Goal: Use online tool/utility: Utilize a website feature to perform a specific function

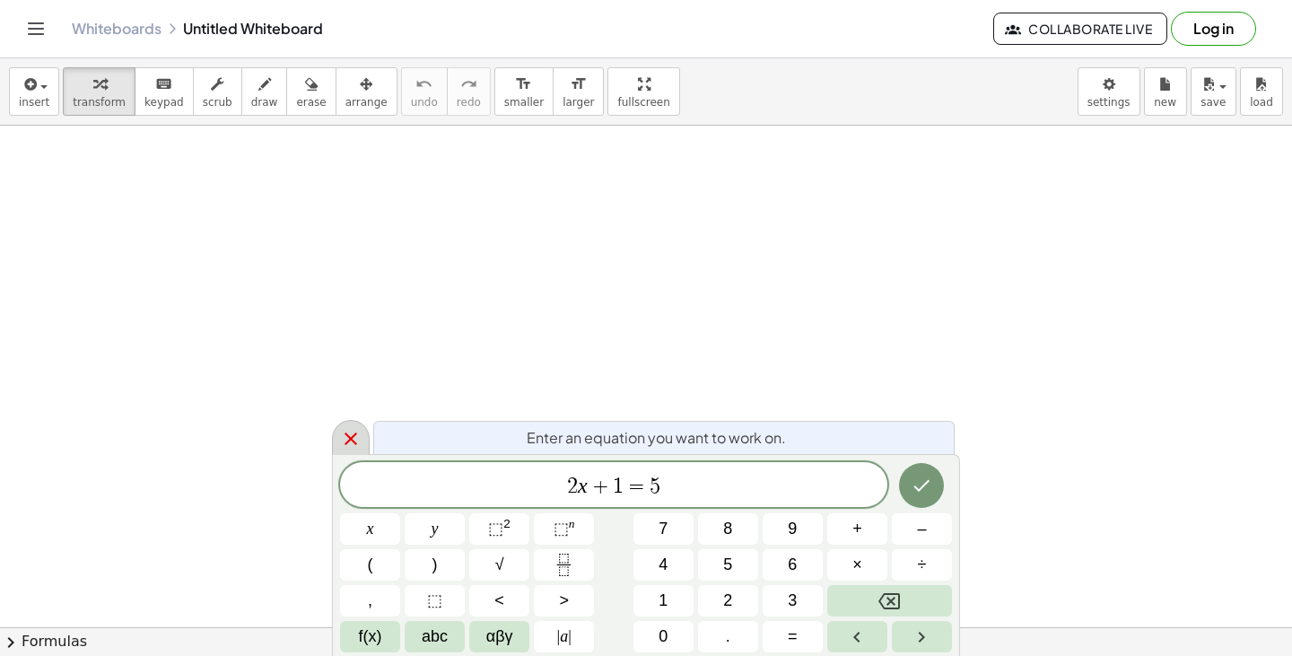
click at [348, 428] on icon at bounding box center [351, 439] width 22 height 22
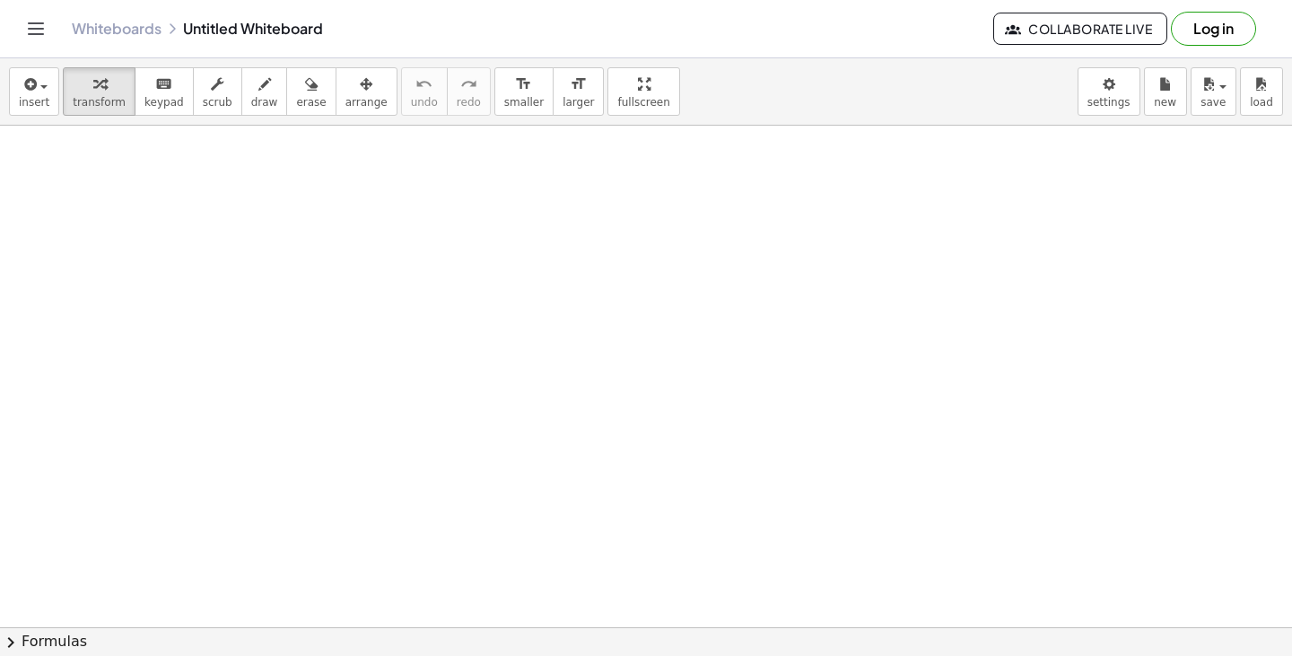
click at [142, 178] on div at bounding box center [646, 627] width 1292 height 1003
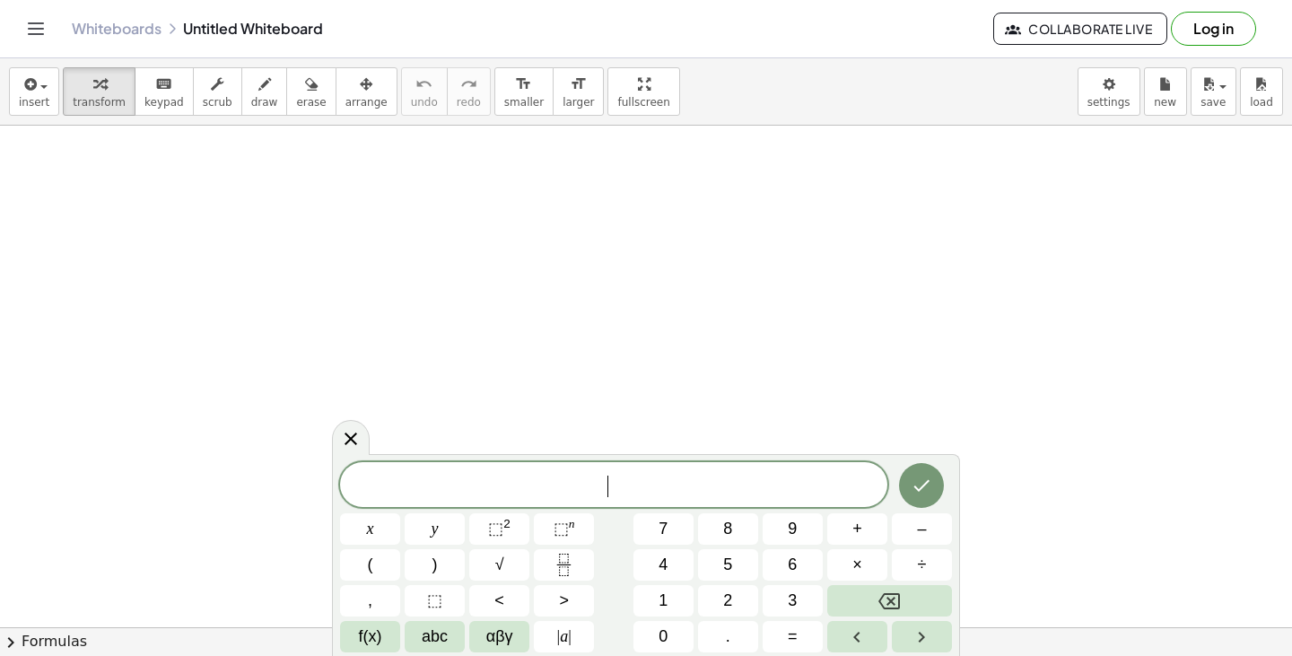
click at [147, 26] on link "Whiteboards" at bounding box center [117, 29] width 90 height 18
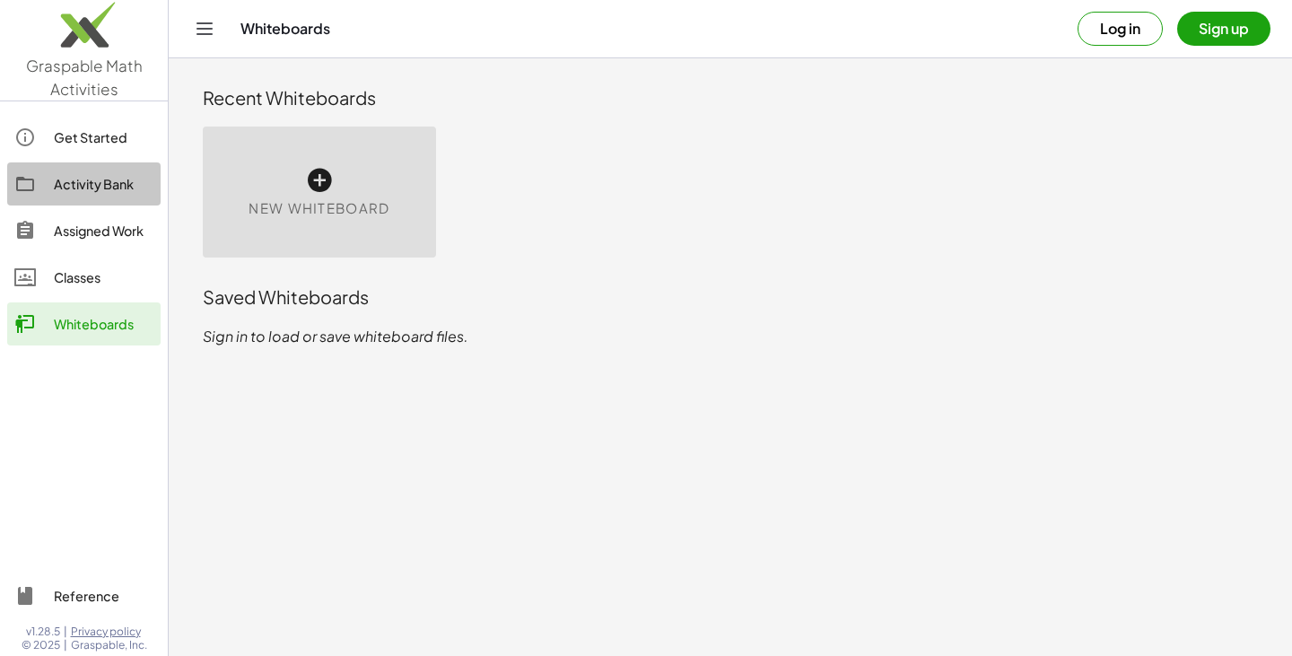
click at [71, 183] on div "Activity Bank" at bounding box center [104, 184] width 100 height 22
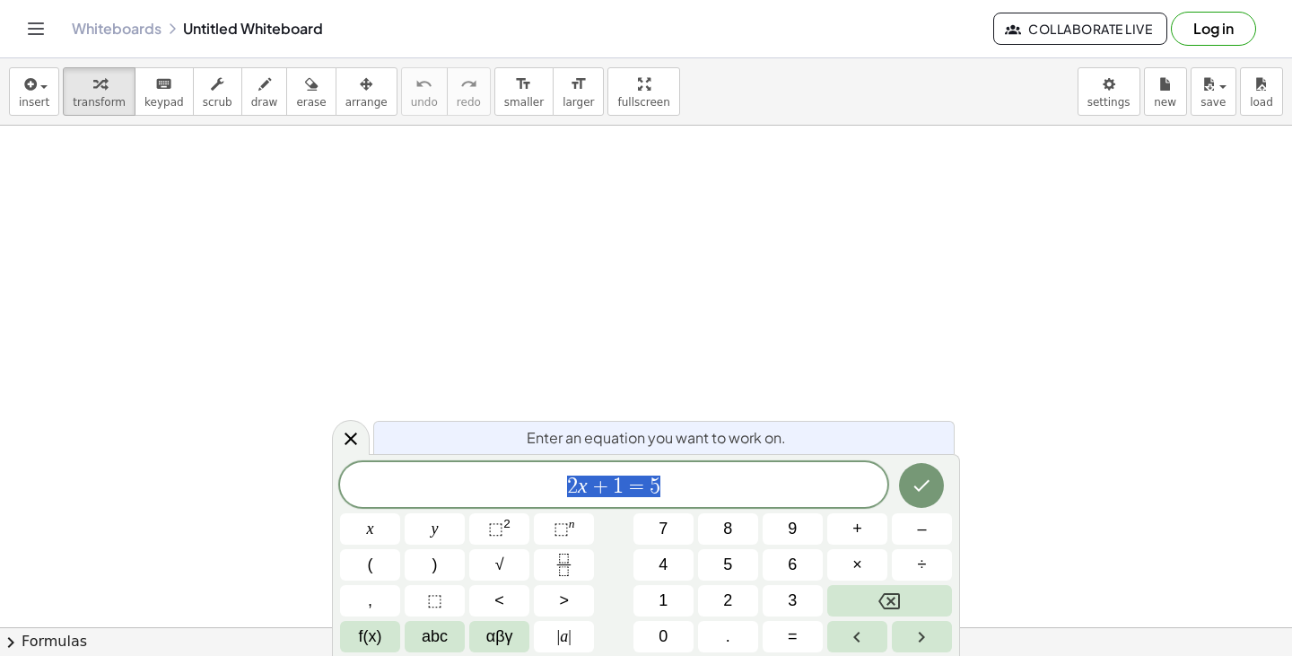
click at [138, 35] on link "Whiteboards" at bounding box center [117, 29] width 90 height 18
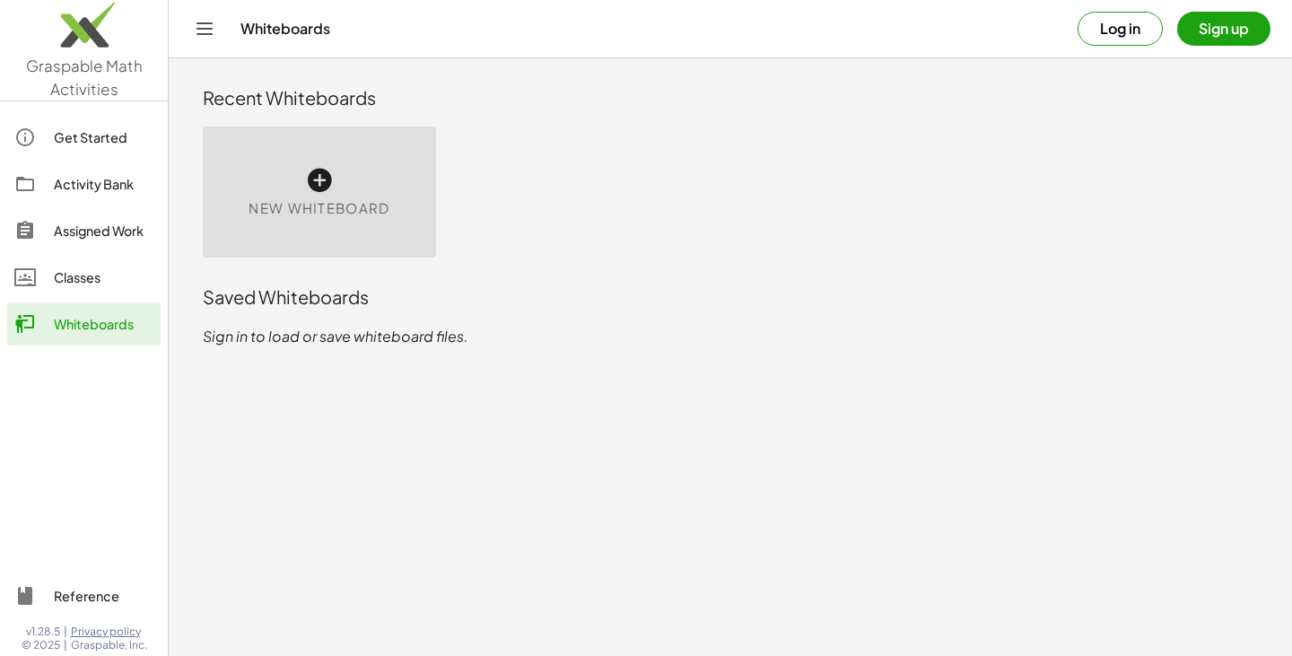
click at [283, 178] on div "New Whiteboard" at bounding box center [319, 192] width 233 height 131
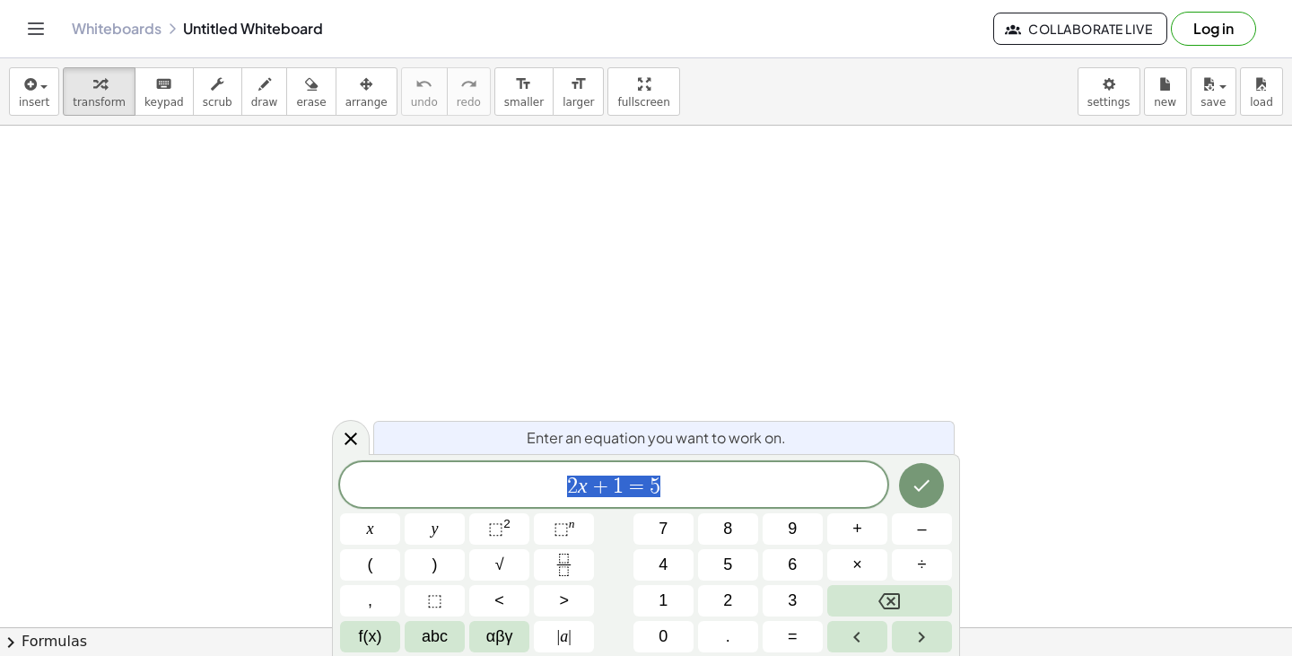
click at [719, 474] on span "2 x + 1 = 5" at bounding box center [613, 486] width 547 height 25
click at [350, 431] on icon at bounding box center [351, 439] width 22 height 22
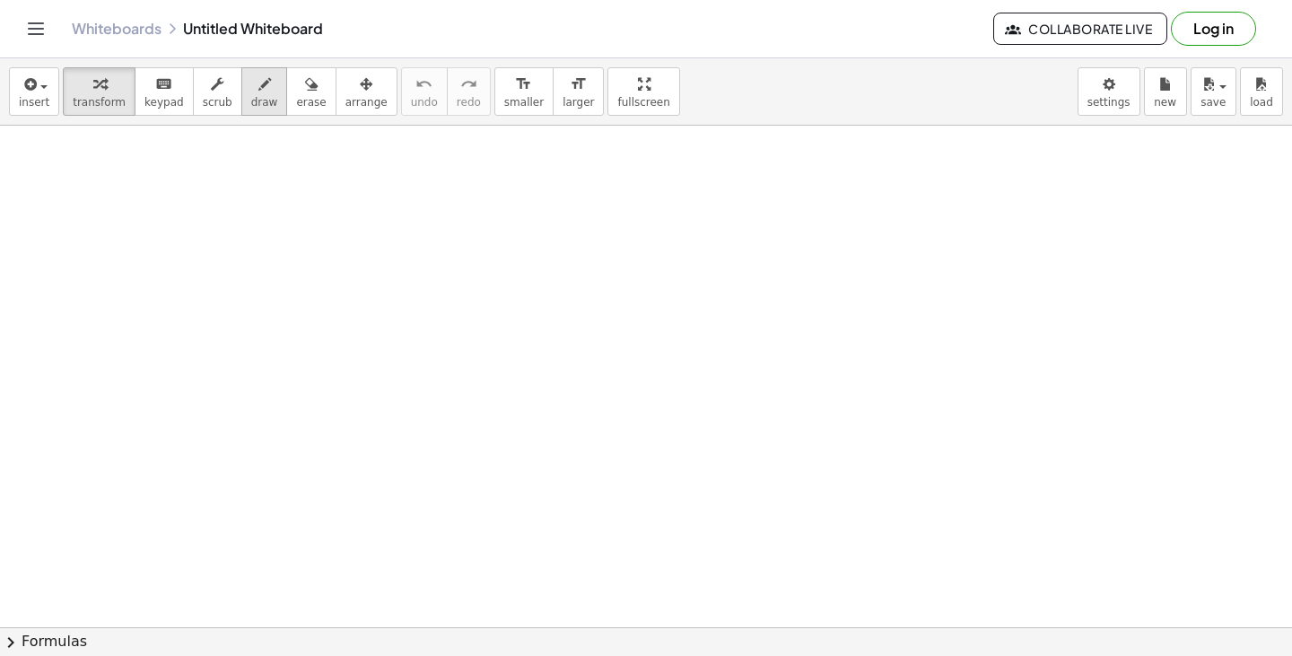
click at [251, 83] on div "button" at bounding box center [264, 84] width 27 height 22
click at [37, 92] on span "button" at bounding box center [39, 86] width 4 height 13
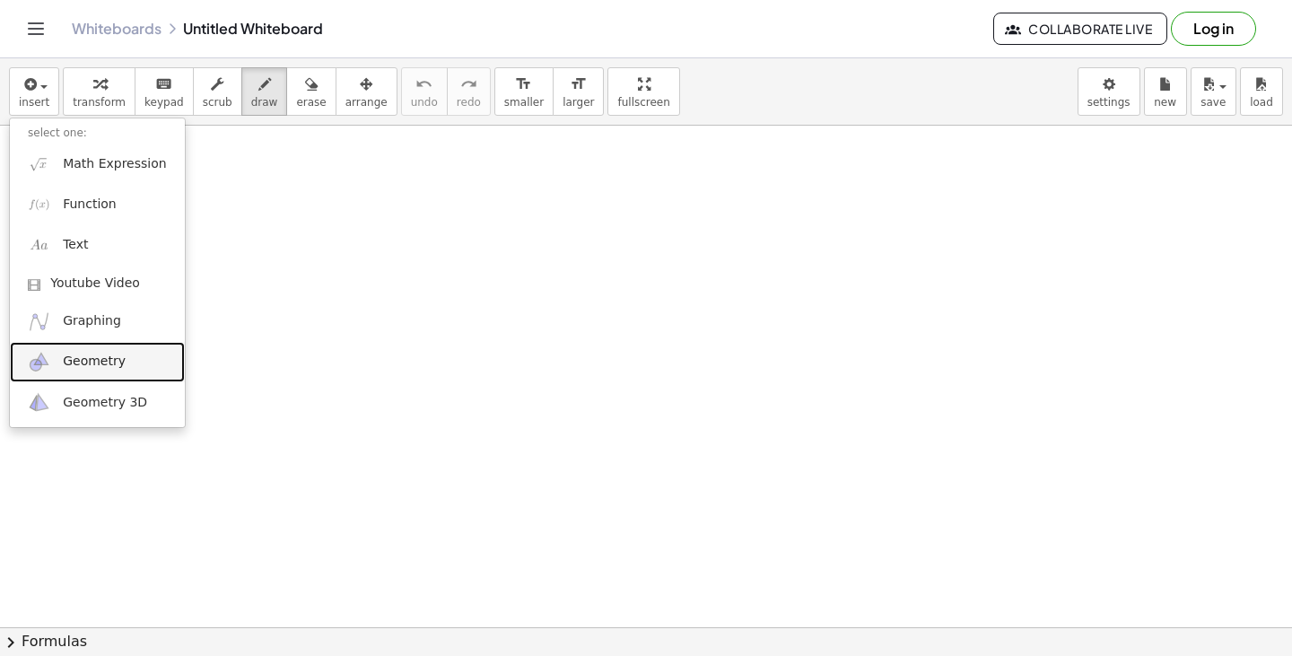
click at [107, 354] on span "Geometry" at bounding box center [94, 362] width 63 height 18
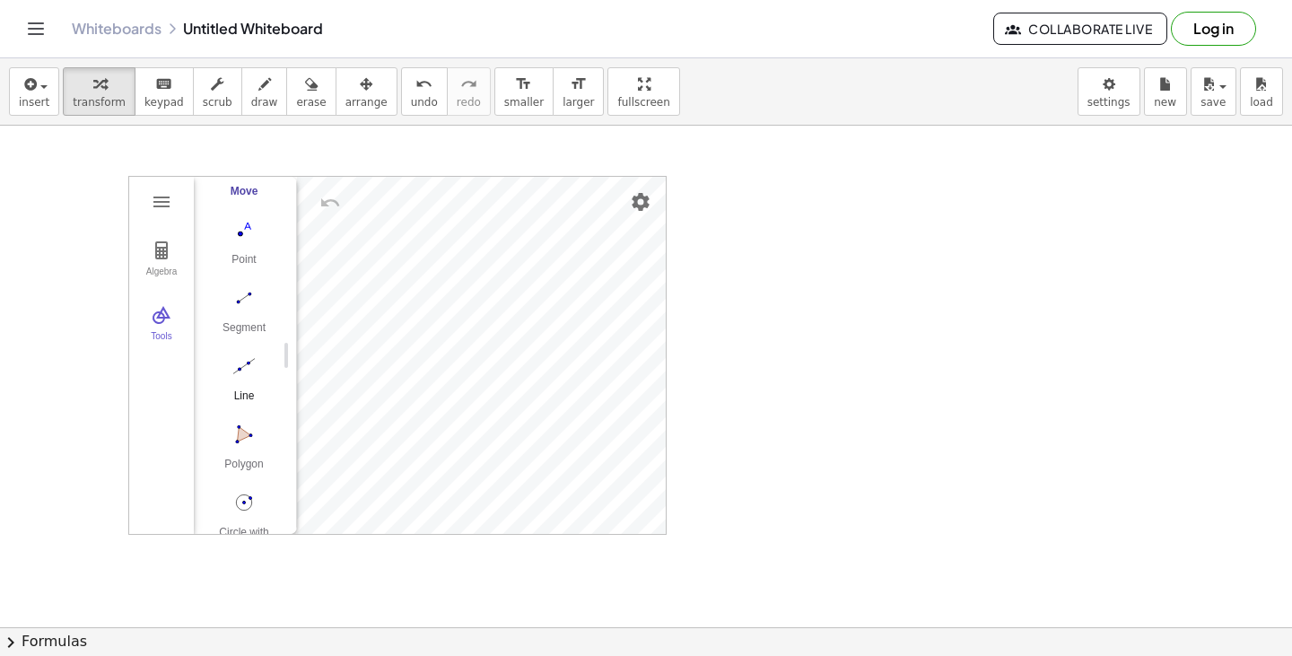
scroll to position [95, 0]
click at [239, 372] on img "Line. Select two points or positions" at bounding box center [244, 366] width 72 height 29
click at [813, 393] on div at bounding box center [646, 627] width 1292 height 1003
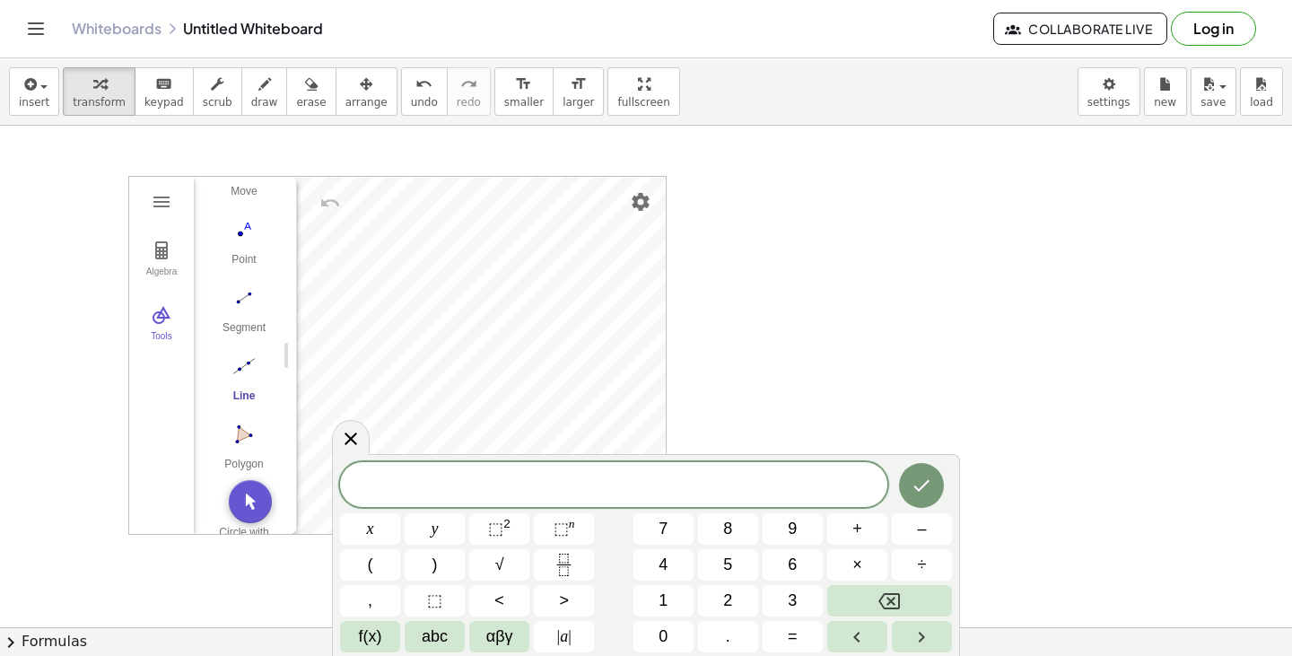
click at [765, 338] on div at bounding box center [646, 627] width 1292 height 1003
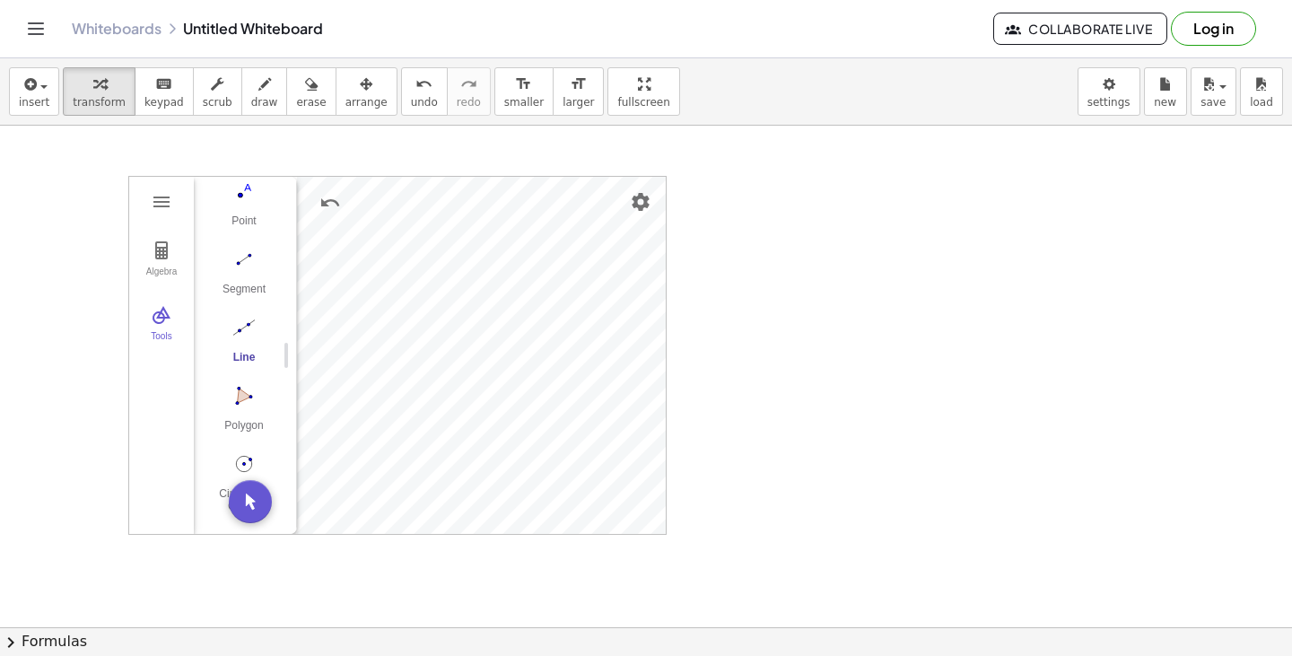
scroll to position [185, 0]
click at [240, 355] on img "Polygon. Select all vertices, then first vertex again" at bounding box center [244, 353] width 72 height 29
click at [327, 200] on img "Undo" at bounding box center [330, 203] width 22 height 22
click at [236, 356] on img "Polygon. Select all vertices, then first vertex again" at bounding box center [244, 353] width 72 height 29
click at [337, 193] on img "Undo" at bounding box center [330, 203] width 22 height 22
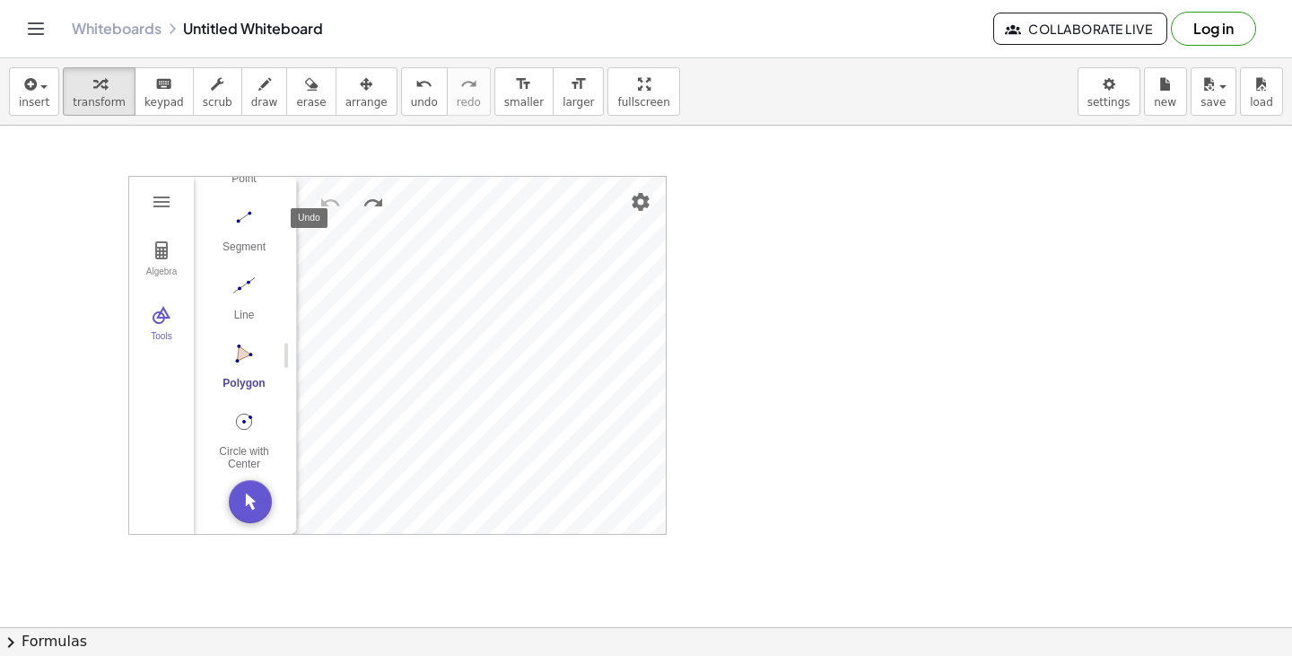
click at [334, 202] on img "Undo" at bounding box center [330, 203] width 22 height 22
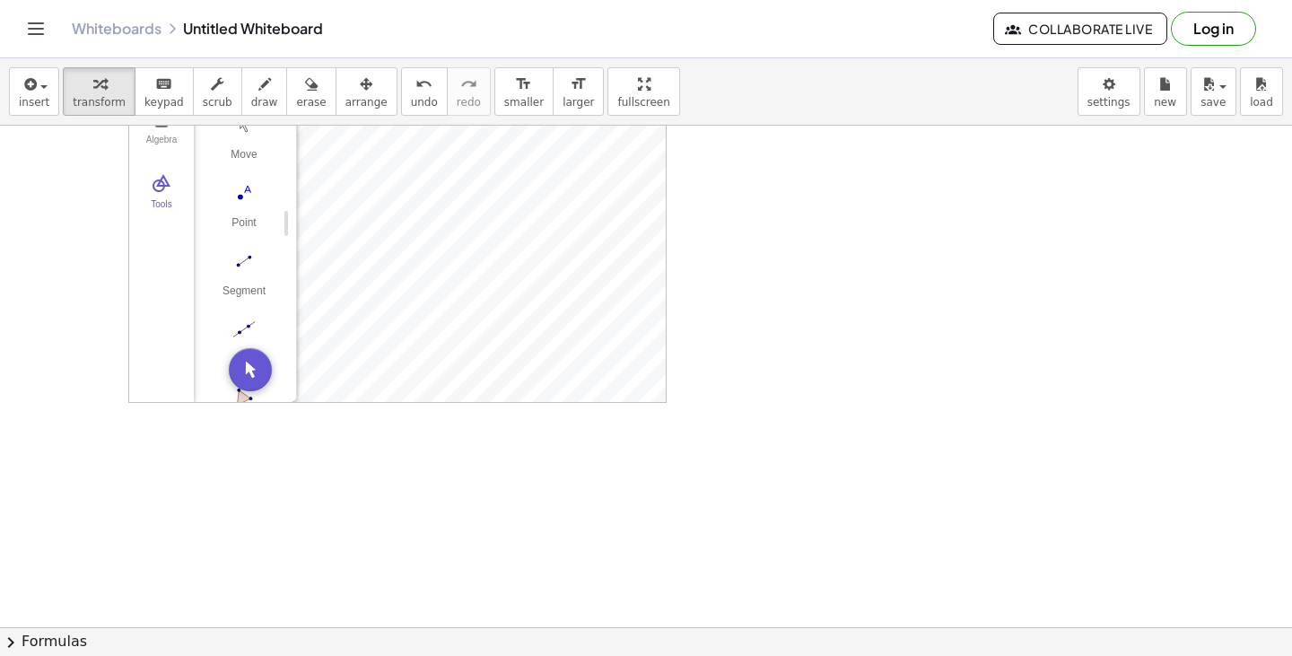
scroll to position [0, 0]
